Goal: Use online tool/utility: Utilize a website feature to perform a specific function

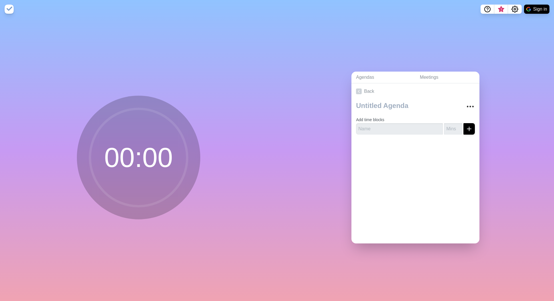
click at [138, 191] on circle at bounding box center [138, 157] width 97 height 97
click at [373, 125] on input "text" at bounding box center [399, 128] width 87 height 11
type input "bas"
click at [452, 123] on input "1" at bounding box center [453, 128] width 18 height 11
type input "2"
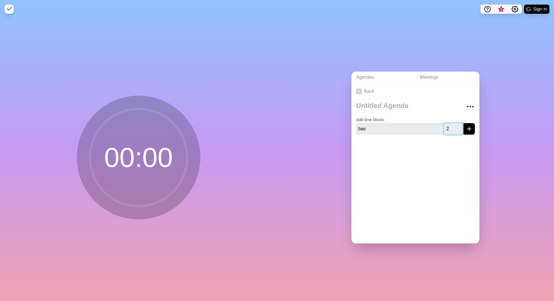
click at [453, 125] on input "2" at bounding box center [453, 128] width 18 height 11
click at [466, 125] on icon "submit" at bounding box center [469, 128] width 7 height 7
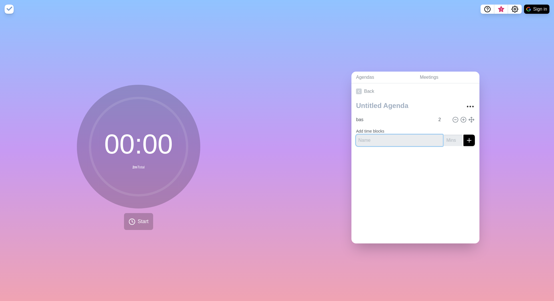
click at [363, 141] on input "text" at bounding box center [399, 139] width 87 height 11
type input "kees"
click at [445, 137] on input "number" at bounding box center [453, 139] width 18 height 11
type input "2"
click at [466, 137] on icon "submit" at bounding box center [469, 140] width 7 height 7
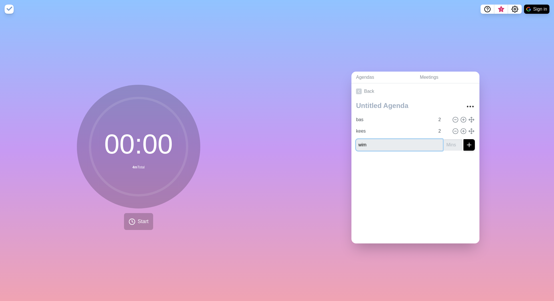
type input "wim"
click at [454, 140] on input "1" at bounding box center [453, 144] width 18 height 11
type input "2"
click at [454, 140] on input "2" at bounding box center [453, 144] width 18 height 11
click at [467, 145] on line "submit" at bounding box center [469, 145] width 4 height 0
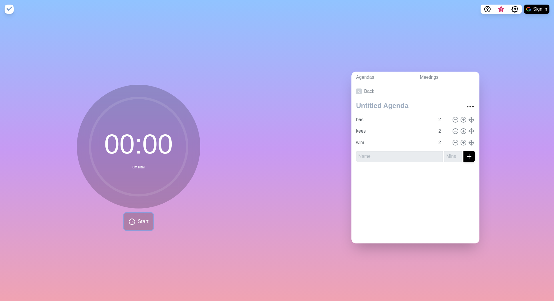
click at [135, 221] on button "Start" at bounding box center [138, 221] width 29 height 17
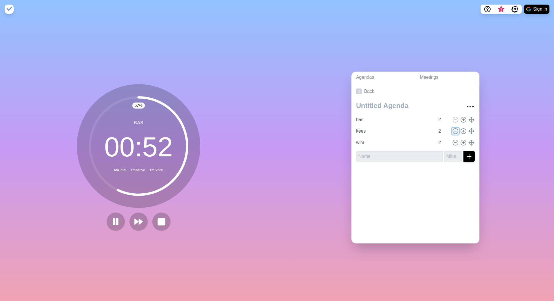
click at [453, 129] on icon at bounding box center [456, 131] width 6 height 6
type input "wim"
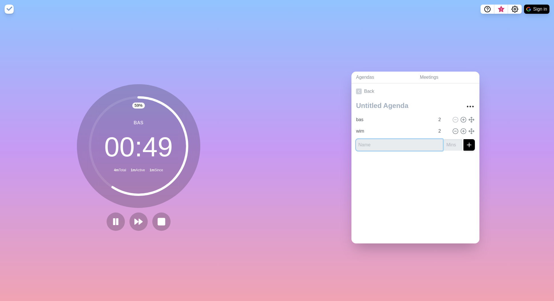
click at [407, 144] on input "text" at bounding box center [399, 144] width 87 height 11
type input "kees"
click at [451, 139] on input "number" at bounding box center [453, 144] width 18 height 11
type input "1"
click at [453, 139] on input "1" at bounding box center [453, 144] width 18 height 11
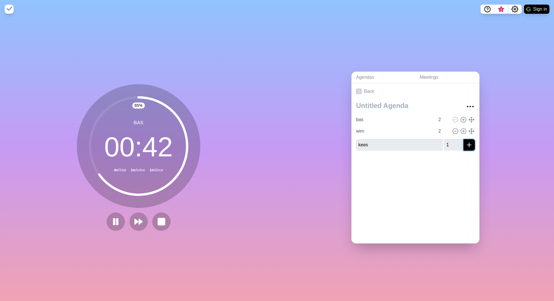
click at [466, 141] on icon "submit" at bounding box center [469, 144] width 7 height 7
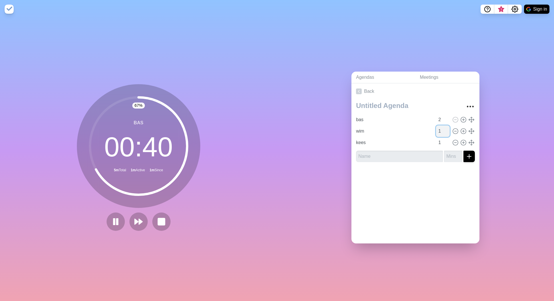
type input "1"
click at [441, 131] on input "1" at bounding box center [443, 130] width 14 height 11
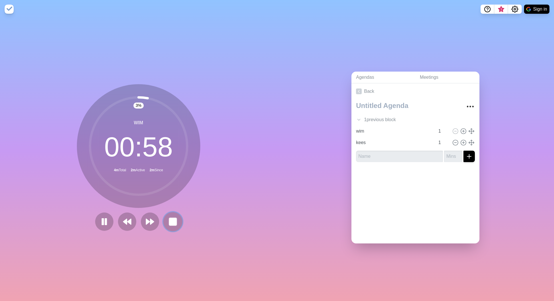
click at [176, 218] on button at bounding box center [172, 221] width 19 height 19
